Goal: Check status: Check status

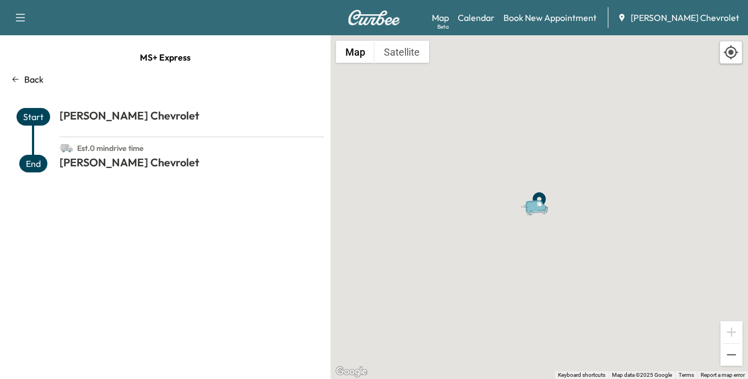
click at [111, 116] on h1 "[PERSON_NAME] Chevrolet" at bounding box center [192, 118] width 264 height 20
click at [15, 78] on icon at bounding box center [15, 79] width 9 height 9
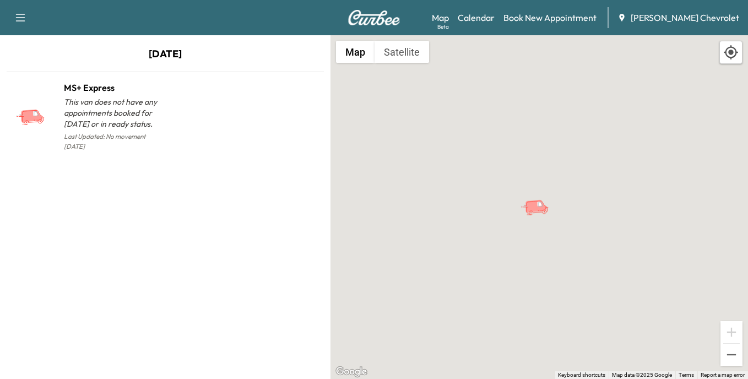
click at [363, 18] on img at bounding box center [374, 17] width 53 height 15
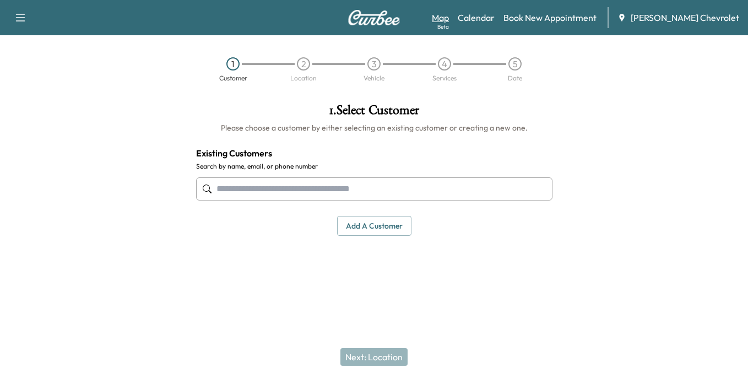
click at [449, 15] on link "Map Beta" at bounding box center [440, 17] width 17 height 13
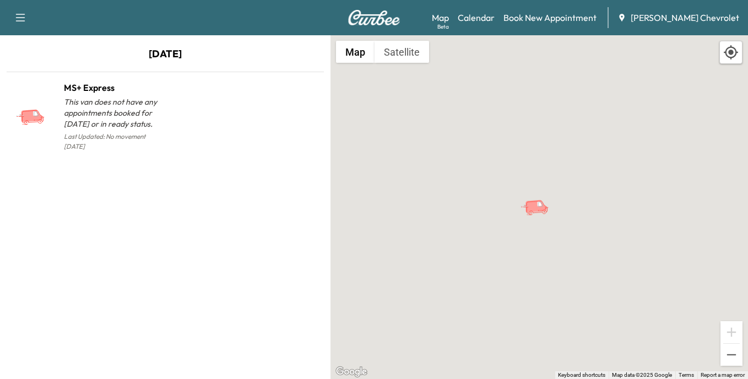
click at [728, 48] on icon at bounding box center [731, 52] width 14 height 14
click at [729, 53] on icon at bounding box center [731, 52] width 14 height 14
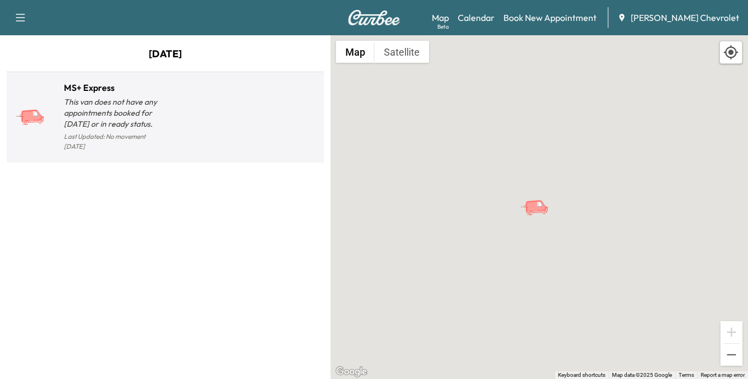
click at [112, 99] on p "This van does not have any appointments booked for [DATE] or in ready status." at bounding box center [114, 112] width 101 height 33
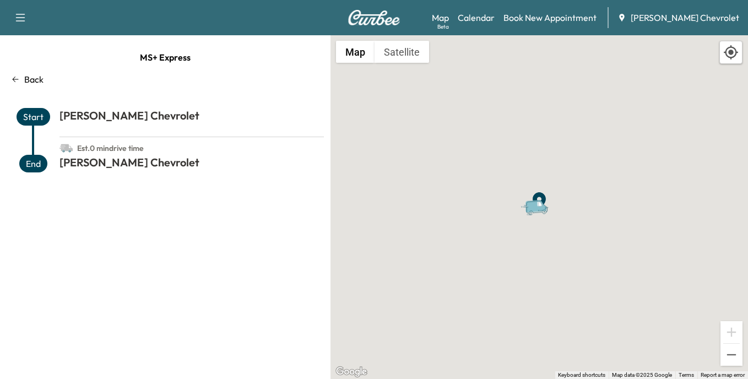
click at [733, 54] on icon at bounding box center [731, 52] width 14 height 14
click at [732, 54] on icon at bounding box center [731, 52] width 14 height 14
